Goal: Use online tool/utility: Utilize a website feature to perform a specific function

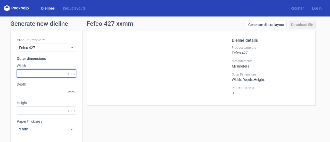
click at [31, 74] on input "text" at bounding box center [46, 73] width 59 height 8
type input "34"
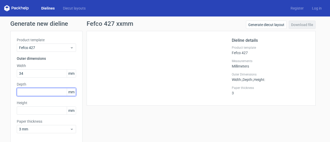
click at [32, 88] on input "text" at bounding box center [46, 92] width 59 height 8
type input "55"
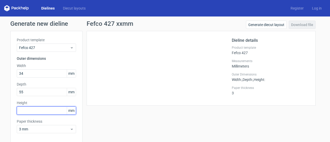
click at [42, 112] on input "text" at bounding box center [46, 110] width 59 height 8
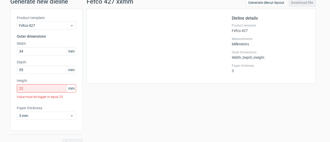
click at [57, 120] on div "Product template Fefco 427 Outer dimensions Width 34 mm Depth 55 mm Height 22 m…" at bounding box center [46, 70] width 72 height 122
drag, startPoint x: 46, startPoint y: 89, endPoint x: 2, endPoint y: 87, distance: 43.6
click at [2, 87] on div "Generate new dieline Product template Fefco 427 Outer dimensions Width 34 mm De…" at bounding box center [165, 72] width 330 height 157
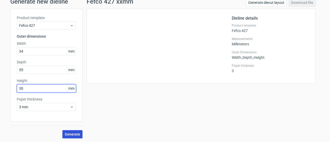
type input "30"
click at [67, 131] on button "Generate" at bounding box center [72, 134] width 20 height 8
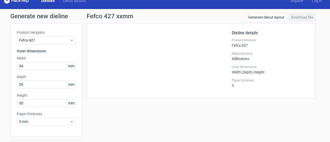
scroll to position [0, 0]
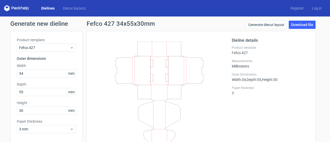
click at [25, 23] on h1 "Generate new dieline" at bounding box center [164, 24] width 309 height 6
